Goal: Task Accomplishment & Management: Use online tool/utility

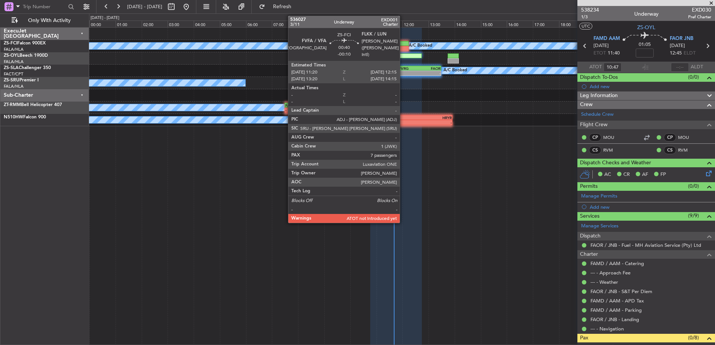
click at [403, 47] on div at bounding box center [397, 48] width 24 height 5
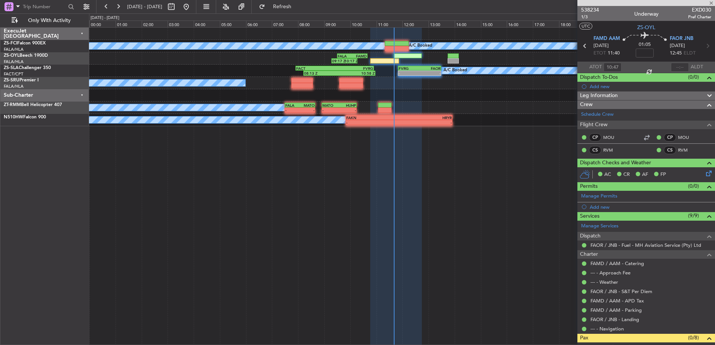
type input "-00:10"
type input "7"
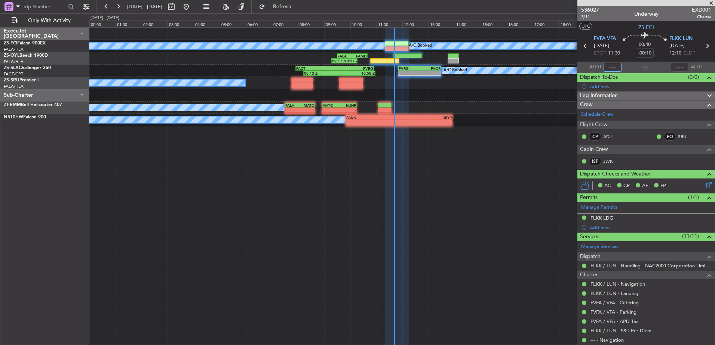
click at [613, 65] on input "text" at bounding box center [612, 67] width 18 height 9
type input "11:36"
click at [712, 1] on span at bounding box center [710, 3] width 7 height 7
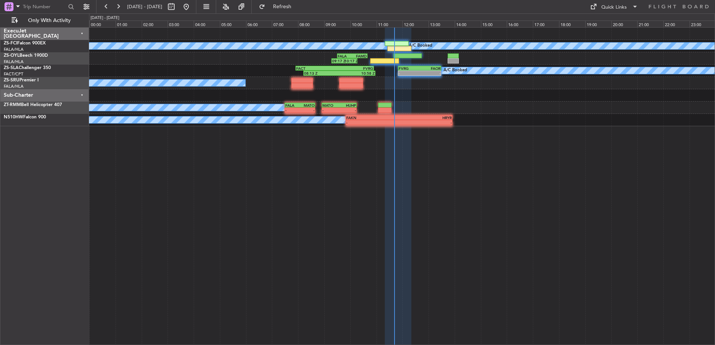
type input "0"
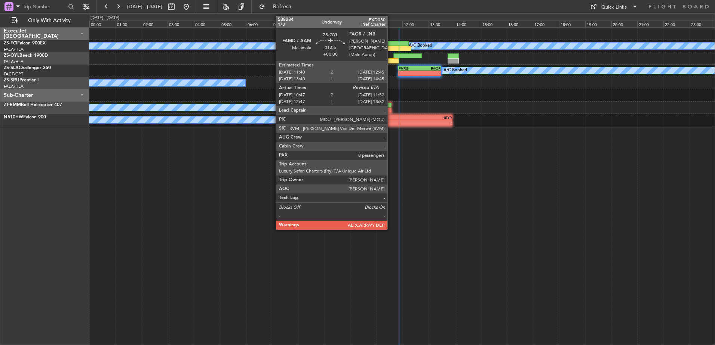
click at [391, 60] on div at bounding box center [384, 60] width 28 height 5
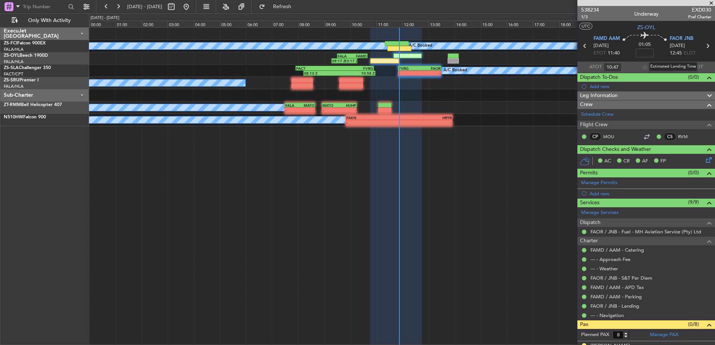
click at [677, 66] on div "Estimated Landing Time" at bounding box center [673, 66] width 49 height 9
click at [673, 68] on input "text" at bounding box center [680, 67] width 18 height 9
type input "11:51"
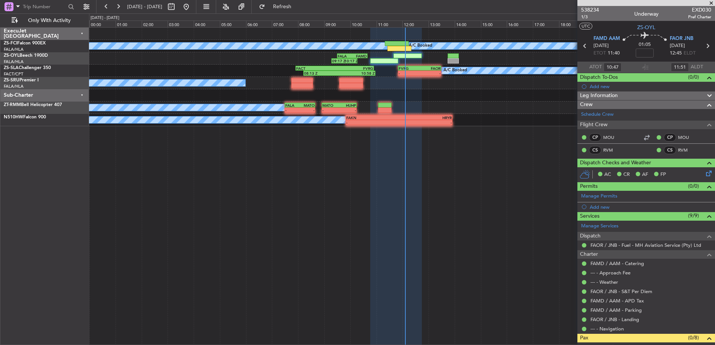
click at [711, 2] on span at bounding box center [710, 3] width 7 height 7
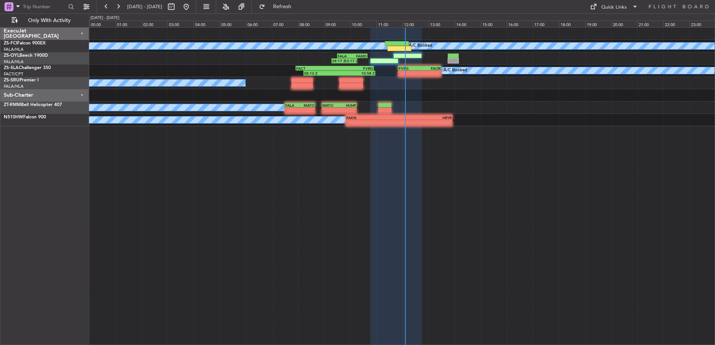
type input "0"
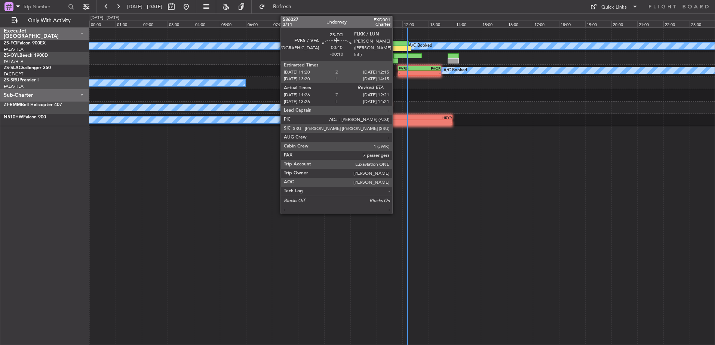
click at [395, 49] on div at bounding box center [399, 48] width 24 height 5
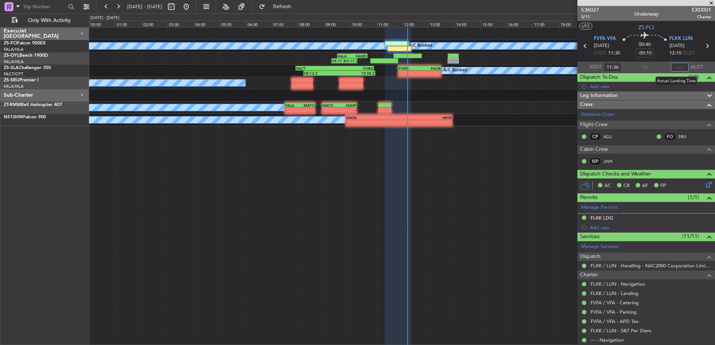
click at [679, 66] on input "text" at bounding box center [680, 67] width 18 height 9
type input "12:14"
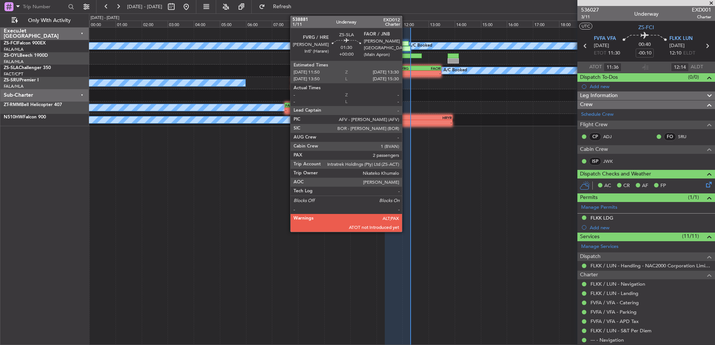
click at [405, 71] on div "- -" at bounding box center [420, 73] width 44 height 5
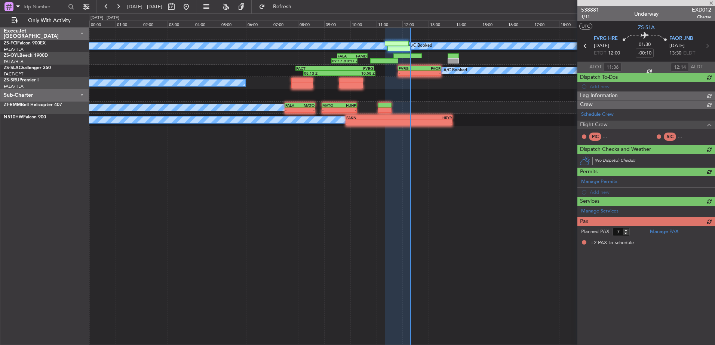
type input "2"
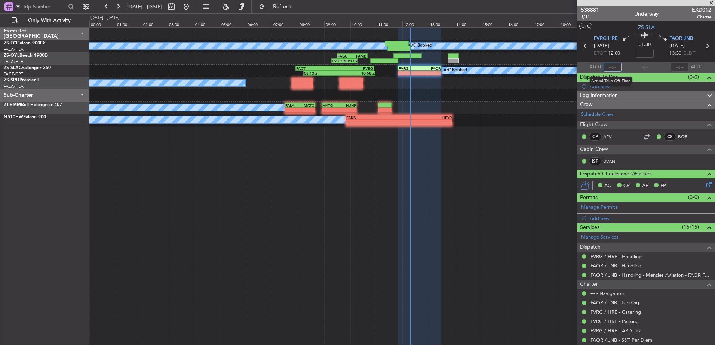
click at [608, 67] on input "text" at bounding box center [612, 67] width 18 height 9
type input "12:12"
click at [712, 2] on span at bounding box center [710, 3] width 7 height 7
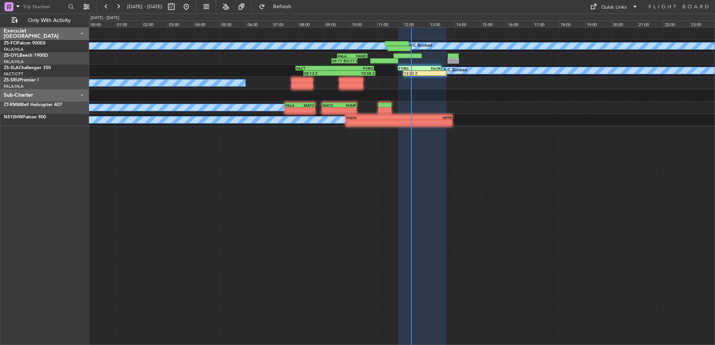
type input "0"
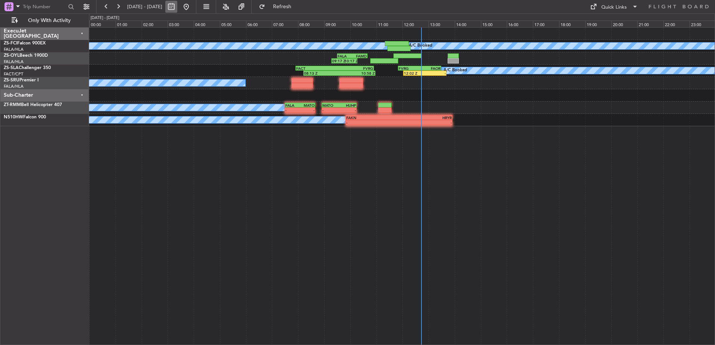
click at [177, 9] on button at bounding box center [171, 7] width 12 height 12
select select "10"
select select "2025"
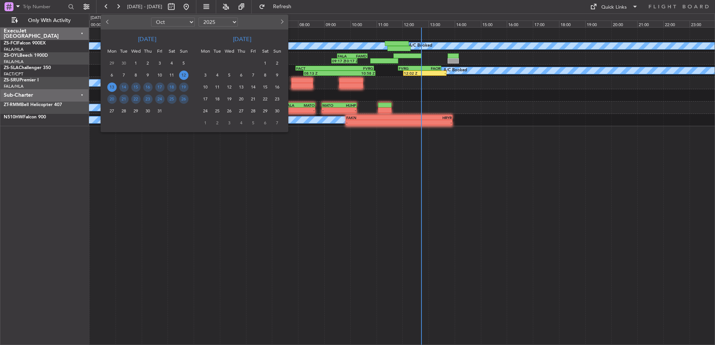
click at [114, 86] on span "13" at bounding box center [111, 87] width 9 height 9
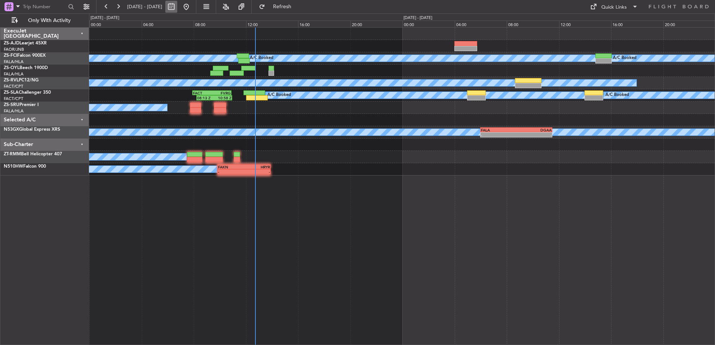
click at [177, 7] on button at bounding box center [171, 7] width 12 height 12
select select "10"
select select "2025"
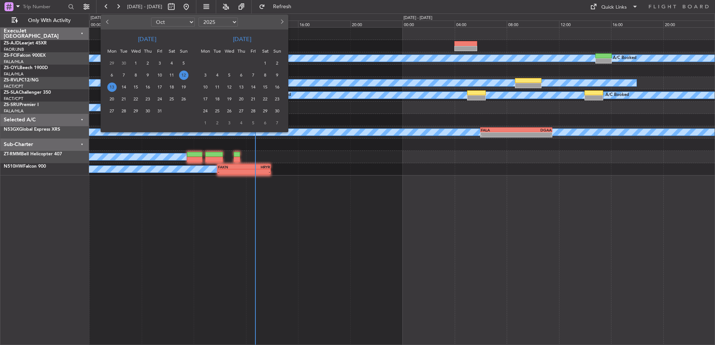
click at [110, 87] on span "13" at bounding box center [111, 87] width 9 height 9
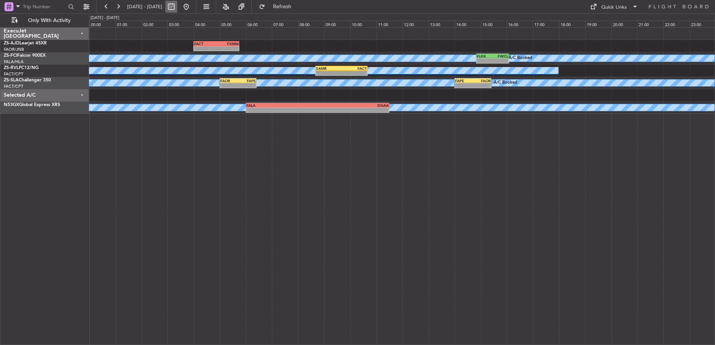
click at [177, 10] on button at bounding box center [171, 7] width 12 height 12
select select "10"
select select "2025"
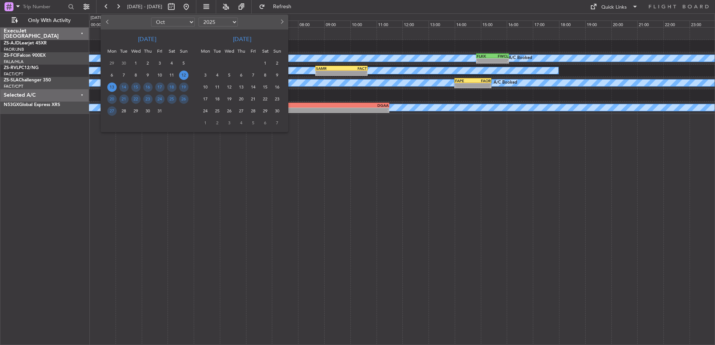
click at [182, 76] on span "12" at bounding box center [183, 75] width 9 height 9
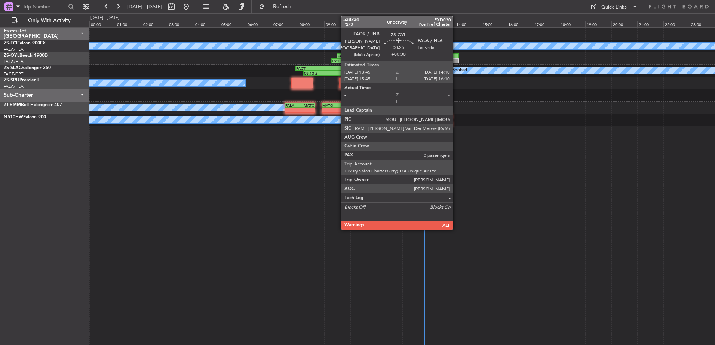
click at [456, 61] on div at bounding box center [452, 60] width 11 height 5
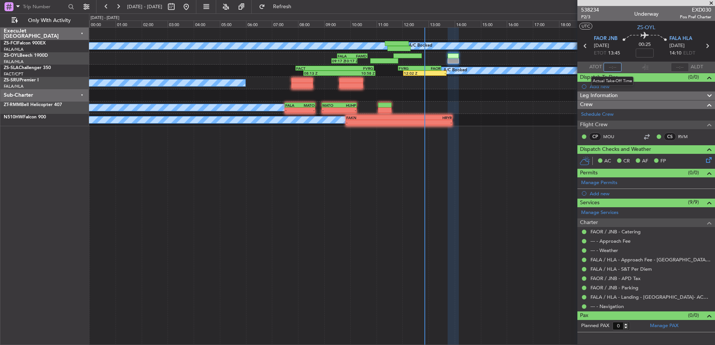
click at [613, 64] on input "text" at bounding box center [612, 67] width 18 height 9
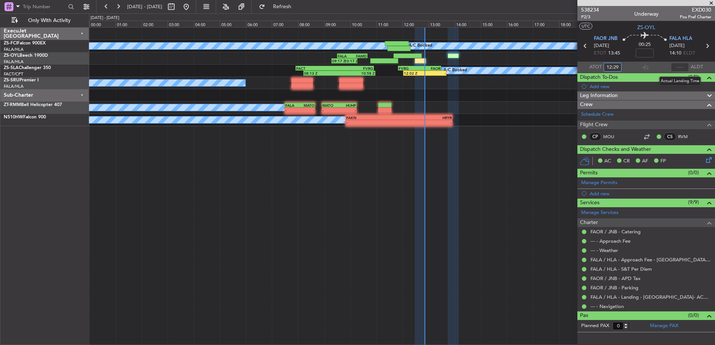
type input "12:29"
click at [681, 68] on input "text" at bounding box center [680, 67] width 18 height 9
type input "12:50"
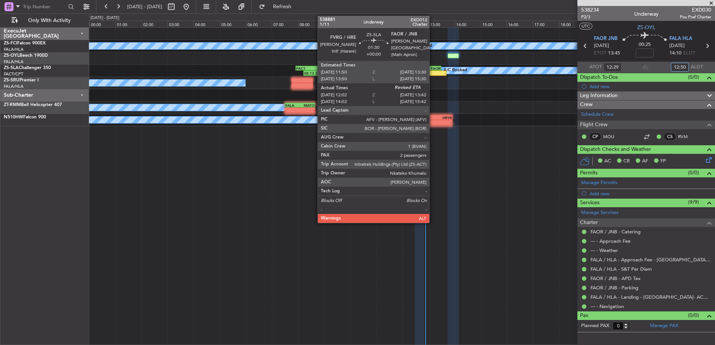
click at [432, 72] on div "-" at bounding box center [435, 73] width 21 height 4
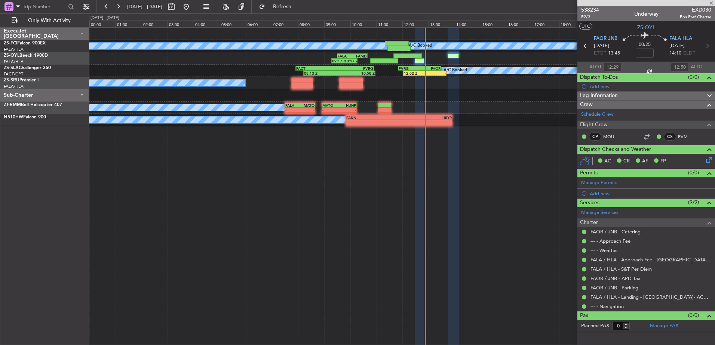
type input "12:12"
type input "2"
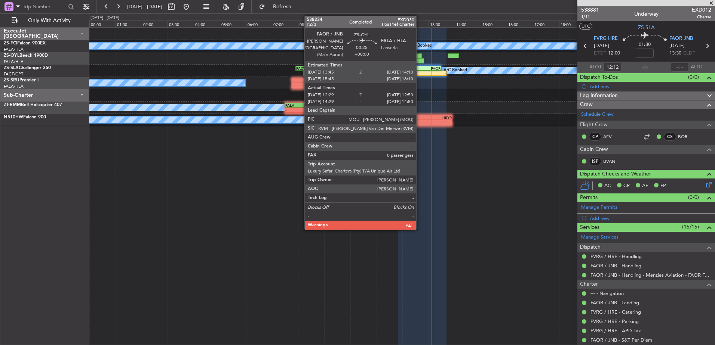
click at [419, 60] on div at bounding box center [419, 60] width 9 height 5
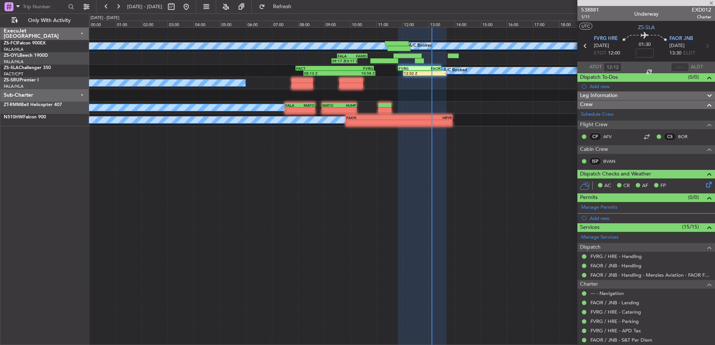
type input "12:29"
type input "12:50"
type input "0"
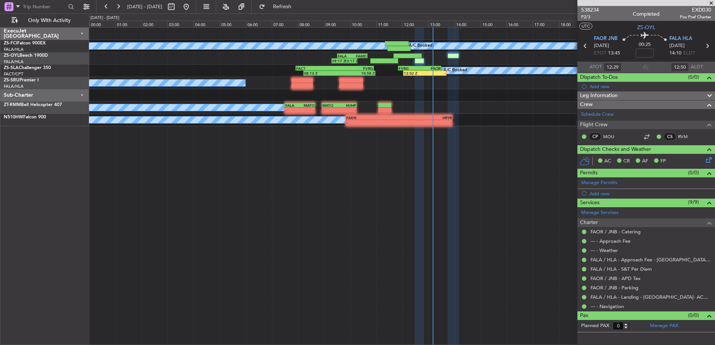
click at [712, 2] on span at bounding box center [710, 3] width 7 height 7
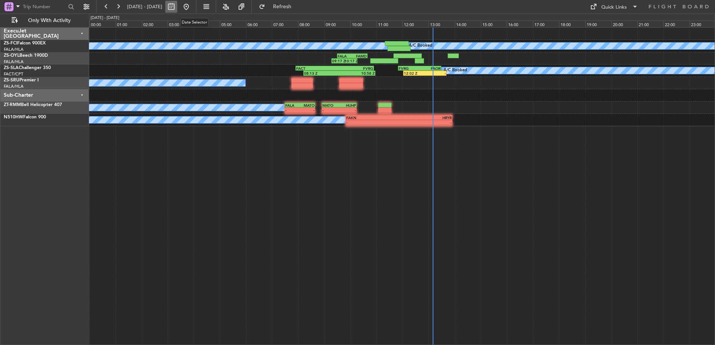
click at [177, 6] on button at bounding box center [171, 7] width 12 height 12
select select "10"
select select "2025"
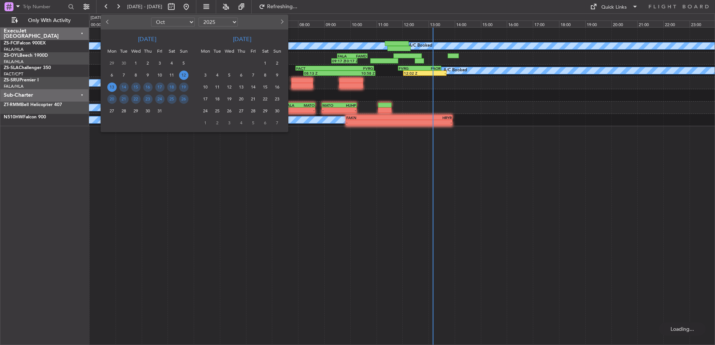
click at [113, 87] on span "13" at bounding box center [111, 87] width 9 height 9
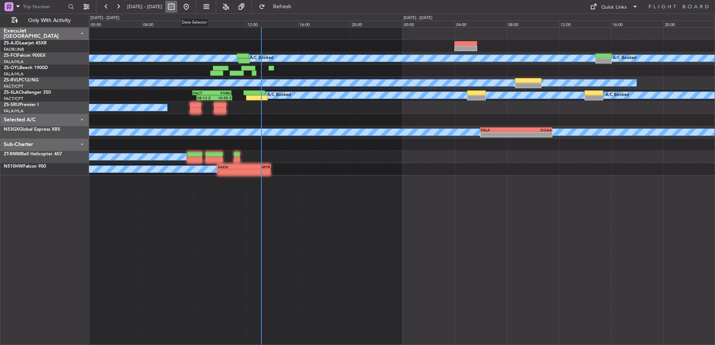
click at [177, 7] on button at bounding box center [171, 7] width 12 height 12
select select "10"
select select "2025"
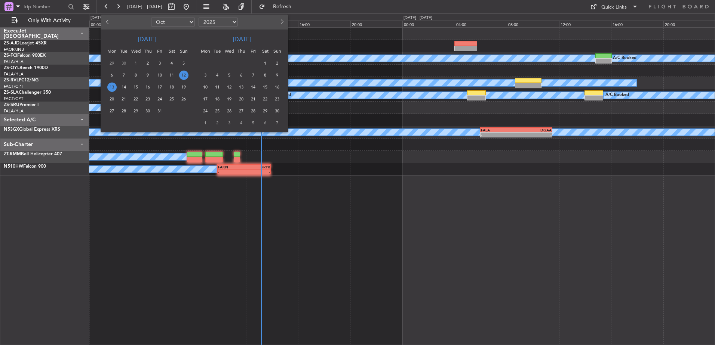
click at [112, 85] on span "13" at bounding box center [111, 87] width 9 height 9
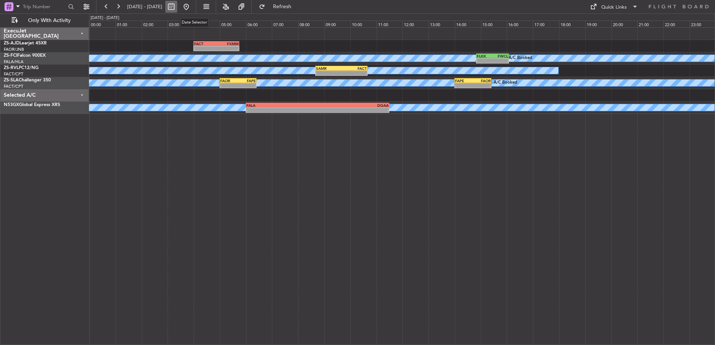
click at [177, 6] on button at bounding box center [171, 7] width 12 height 12
select select "10"
select select "2025"
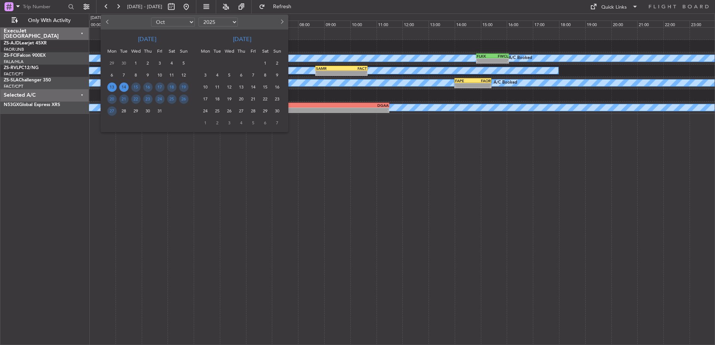
click at [123, 86] on span "14" at bounding box center [123, 87] width 9 height 9
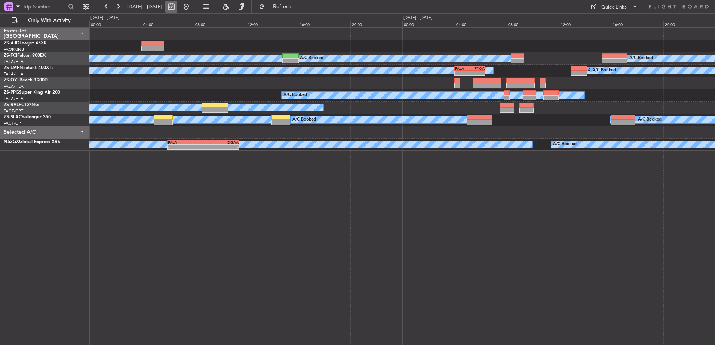
click at [177, 7] on button at bounding box center [171, 7] width 12 height 12
select select "10"
select select "2025"
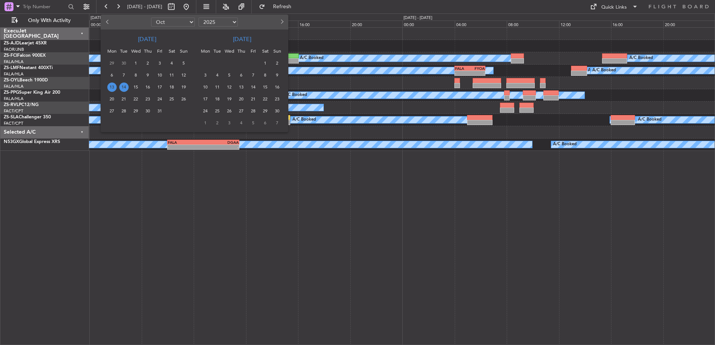
click at [122, 87] on span "14" at bounding box center [123, 87] width 9 height 9
click at [123, 88] on span "14" at bounding box center [123, 87] width 9 height 9
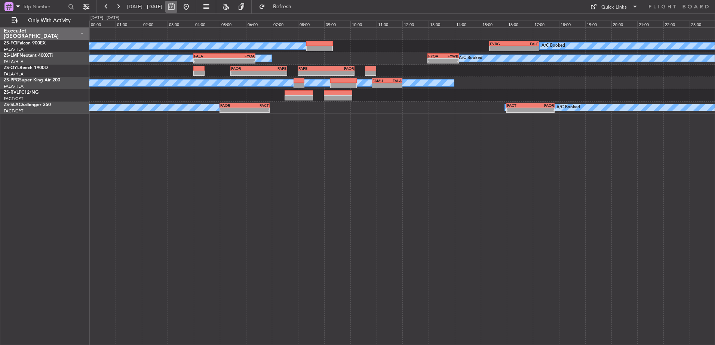
click at [177, 6] on button at bounding box center [171, 7] width 12 height 12
select select "10"
select select "2025"
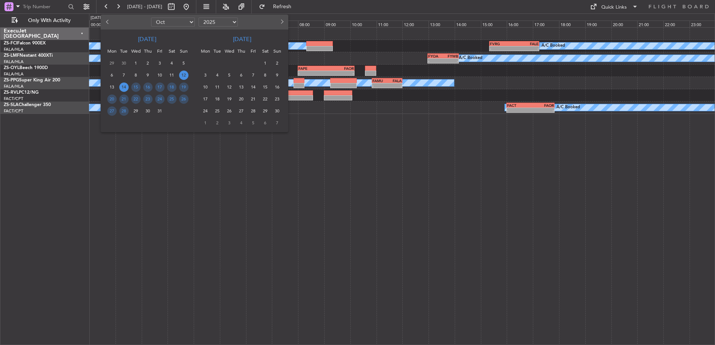
click at [184, 76] on span "12" at bounding box center [183, 75] width 9 height 9
click at [184, 74] on span "12" at bounding box center [183, 75] width 9 height 9
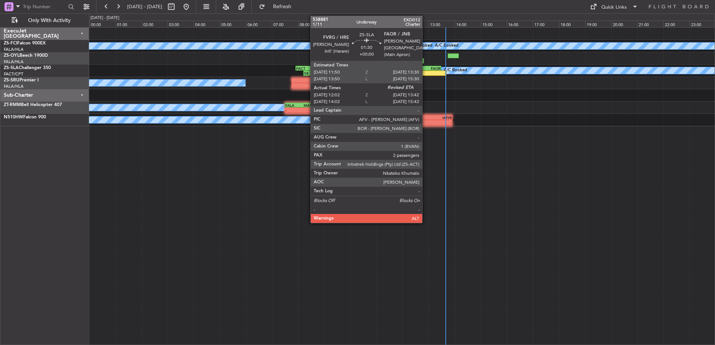
click at [426, 72] on div "-" at bounding box center [435, 73] width 21 height 4
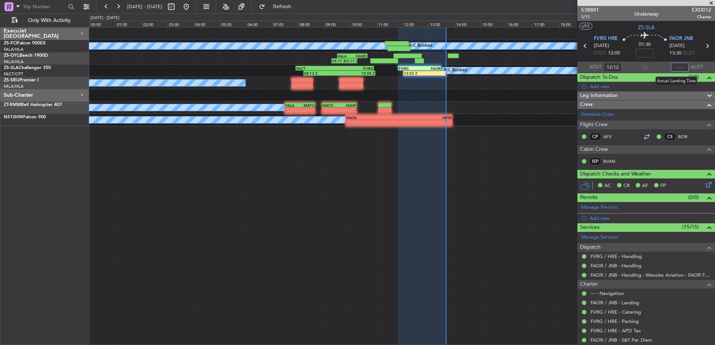
click at [677, 67] on input "text" at bounding box center [680, 67] width 18 height 9
type input "13:39"
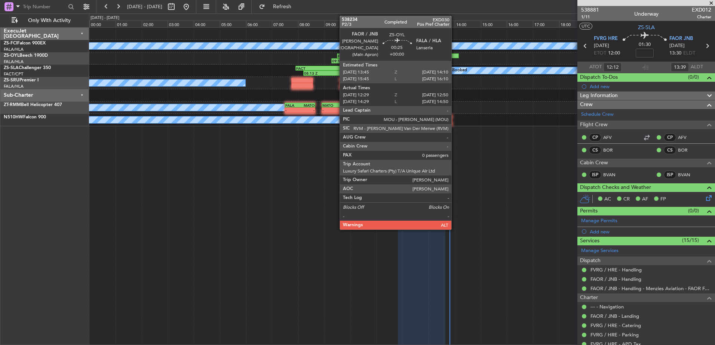
click at [455, 57] on div at bounding box center [452, 55] width 11 height 5
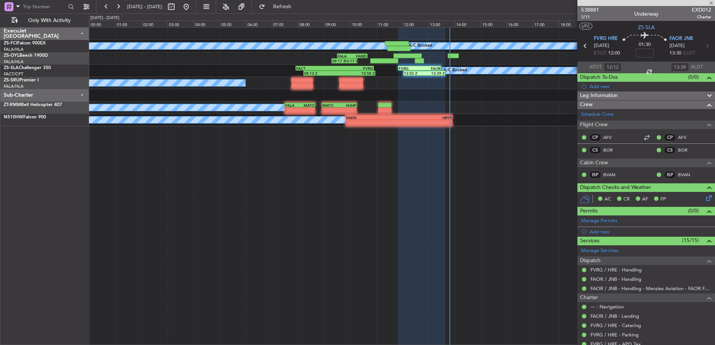
type input "12:29"
type input "12:50"
type input "0"
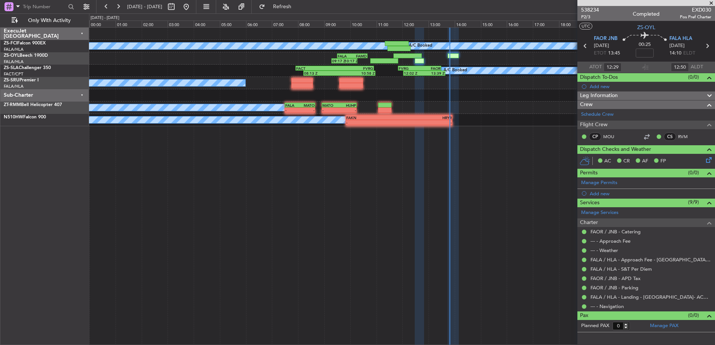
click at [712, 3] on span at bounding box center [710, 3] width 7 height 7
